Goal: Information Seeking & Learning: Find specific page/section

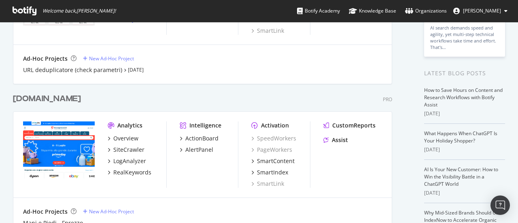
scroll to position [121, 0]
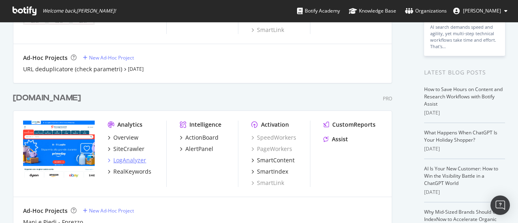
click at [132, 161] on div "LogAnalyzer" at bounding box center [129, 160] width 33 height 8
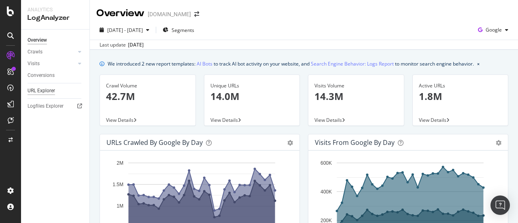
click at [44, 89] on div "URL Explorer" at bounding box center [42, 91] width 28 height 8
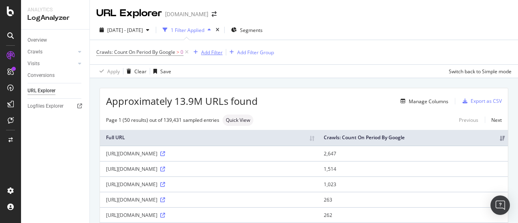
click at [202, 52] on div "Add Filter" at bounding box center [211, 52] width 21 height 7
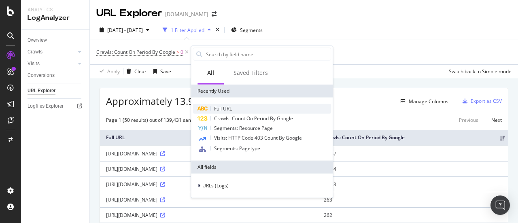
click at [223, 107] on span "Full URL" at bounding box center [223, 108] width 18 height 7
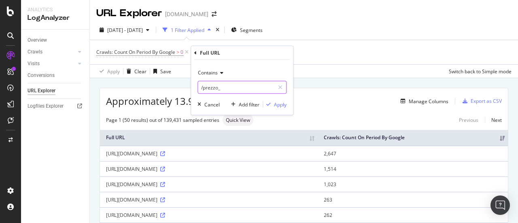
click at [221, 86] on input "/prezzo_" at bounding box center [236, 87] width 76 height 13
type input "llms.txt"
click at [279, 102] on div "Apply" at bounding box center [280, 104] width 13 height 7
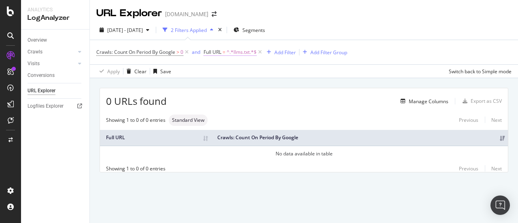
click at [242, 53] on span "^.*llms.txt.*$" at bounding box center [242, 52] width 30 height 11
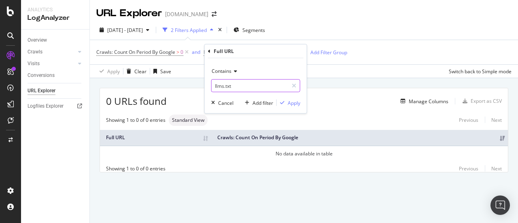
click at [242, 87] on input "llms.txt" at bounding box center [250, 85] width 76 height 13
click at [245, 85] on input "llms.txt" at bounding box center [250, 85] width 76 height 13
type input "llms"
click at [290, 101] on div "Apply" at bounding box center [294, 102] width 13 height 7
